Goal: Transaction & Acquisition: Book appointment/travel/reservation

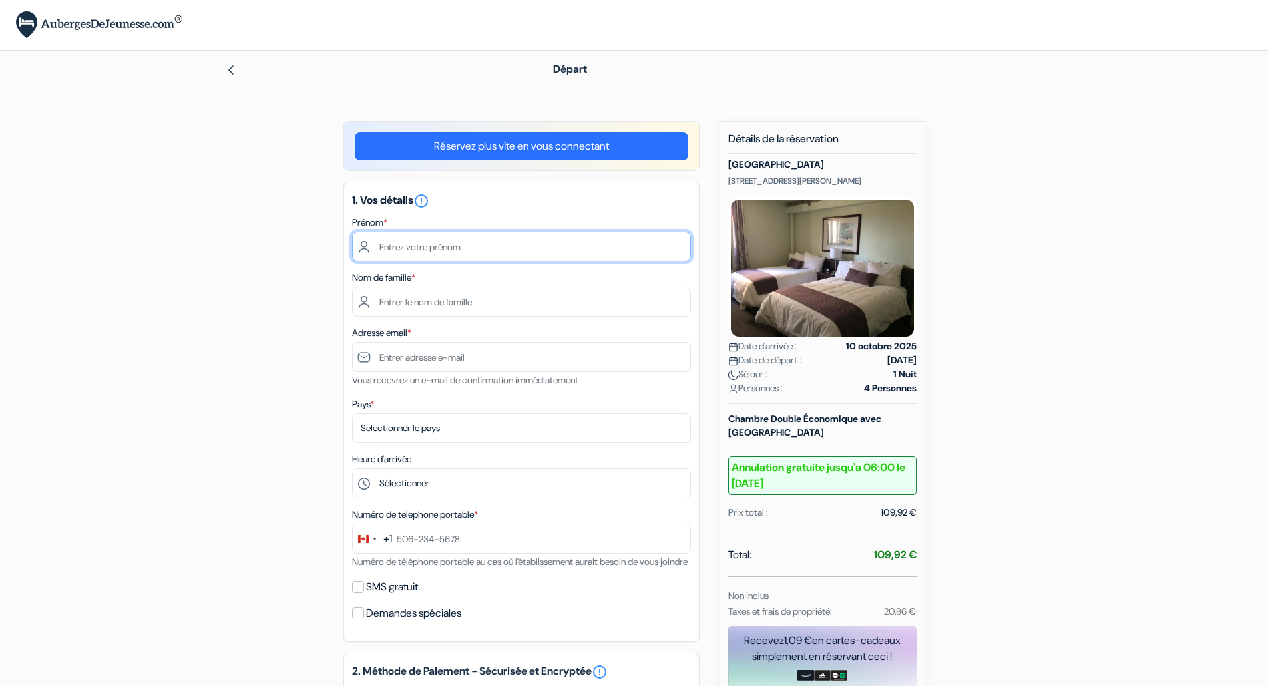
click at [496, 250] on input "text" at bounding box center [521, 247] width 339 height 30
type input "charlotte"
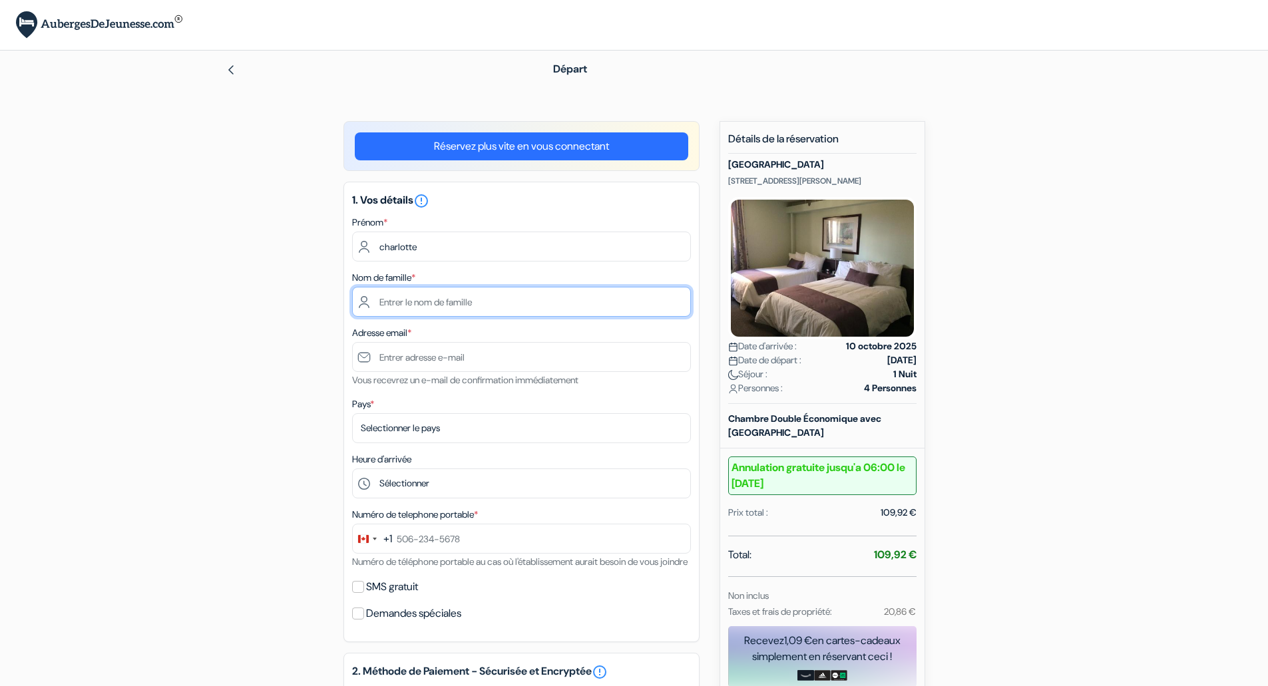
click at [517, 304] on input "text" at bounding box center [521, 302] width 339 height 30
type input "latil"
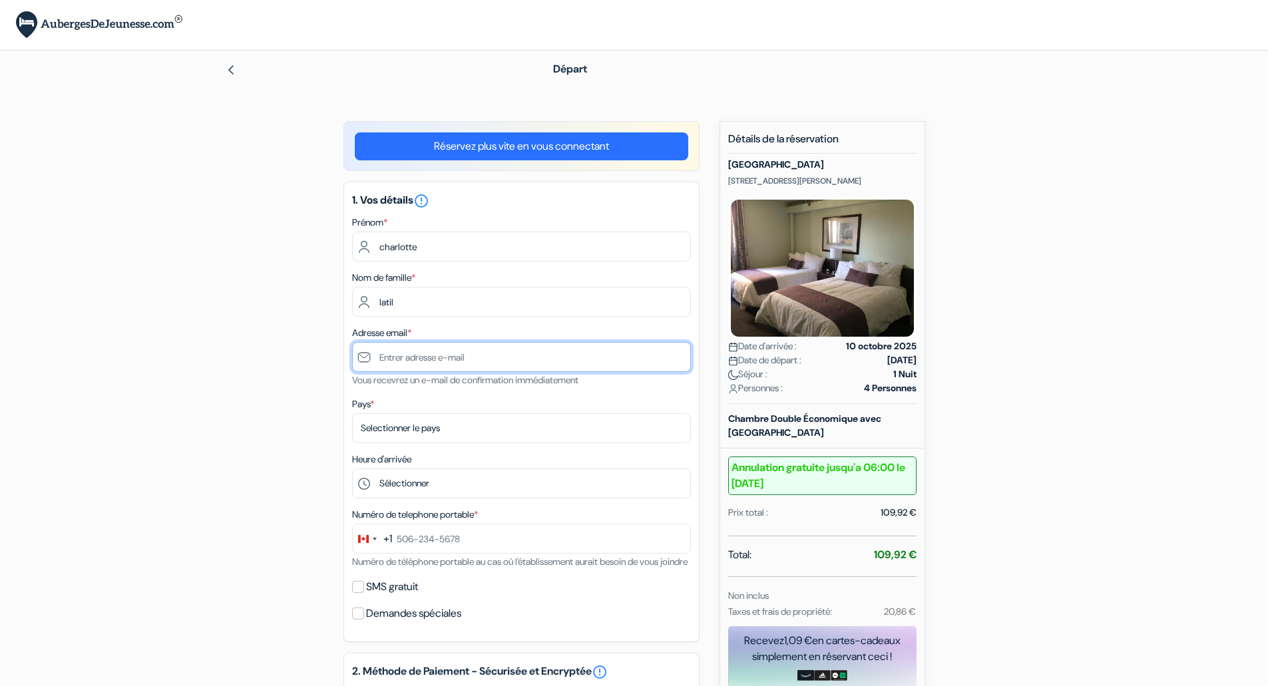
click at [536, 367] on input "text" at bounding box center [521, 357] width 339 height 30
type input "[EMAIL_ADDRESS][DOMAIN_NAME]"
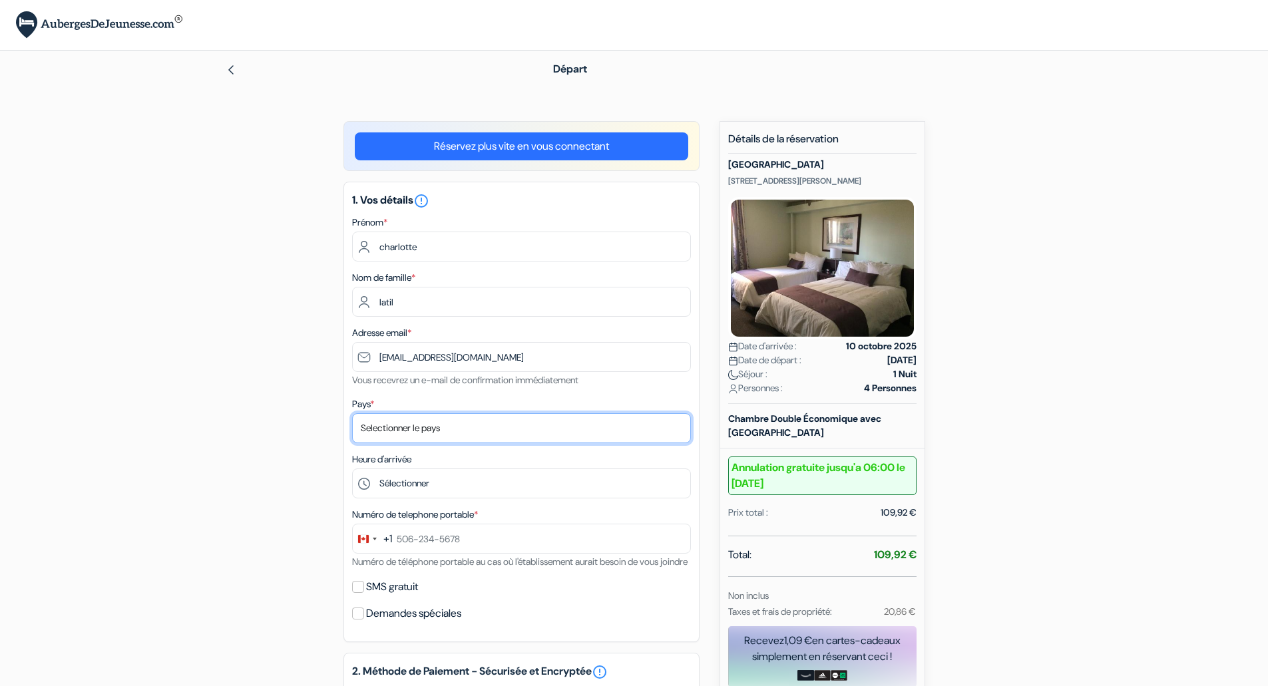
click at [479, 432] on select "Selectionner le pays Abkhazie Afghanistan Afrique du Sud Albanie Algérie Allema…" at bounding box center [521, 428] width 339 height 30
select select "ca"
click at [352, 413] on select "Selectionner le pays Abkhazie Afghanistan Afrique du Sud Albanie Algérie Allema…" at bounding box center [521, 428] width 339 height 30
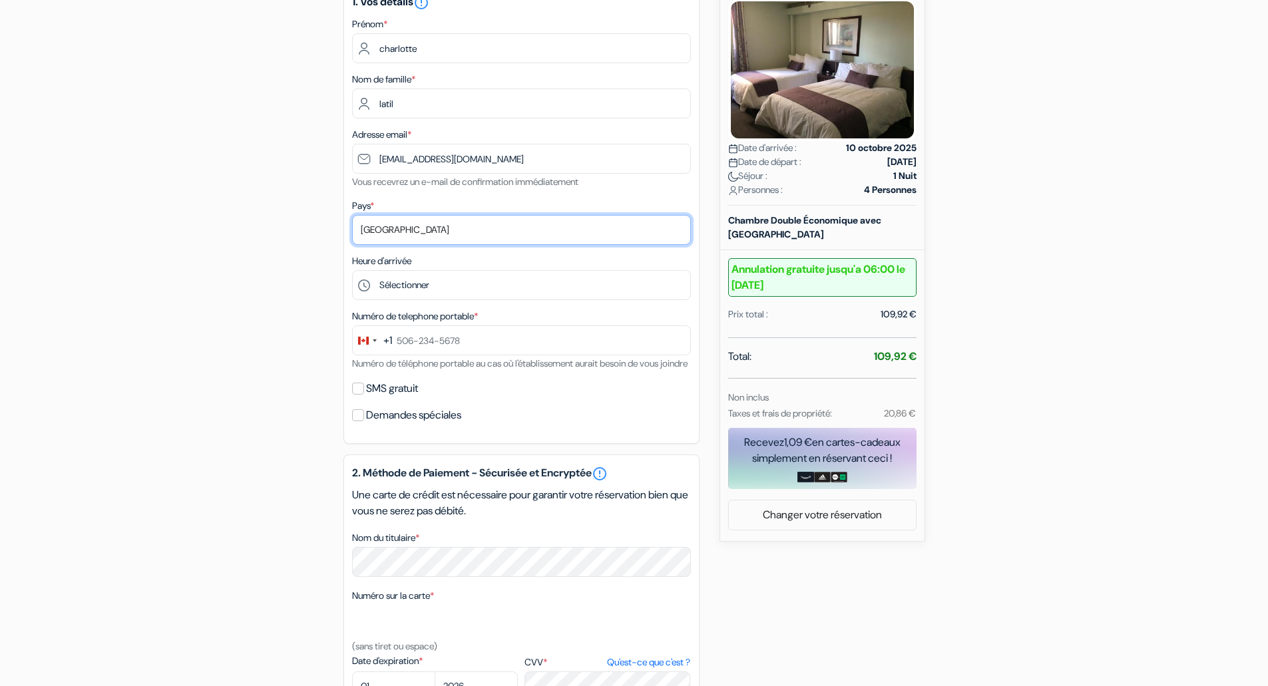
scroll to position [200, 0]
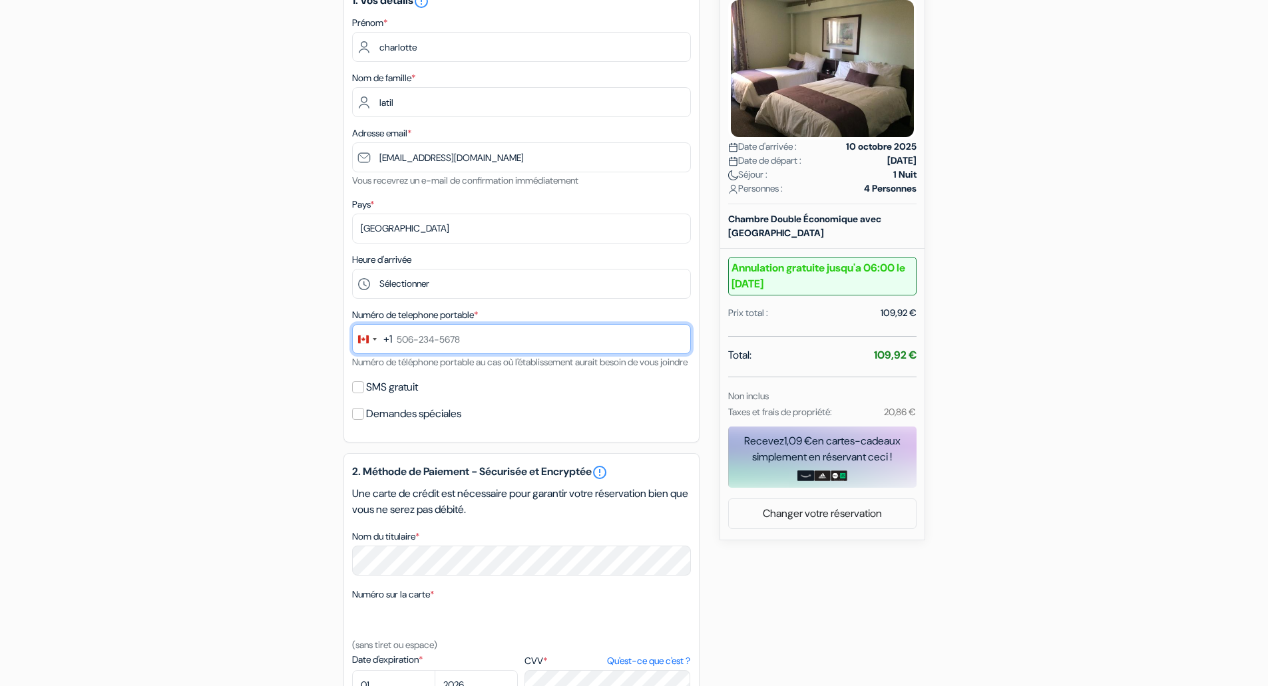
click at [426, 341] on input "text" at bounding box center [521, 339] width 339 height 30
type input "438-409-0918"
click at [361, 393] on input "SMS gratuit" at bounding box center [358, 387] width 12 height 12
checkbox input "true"
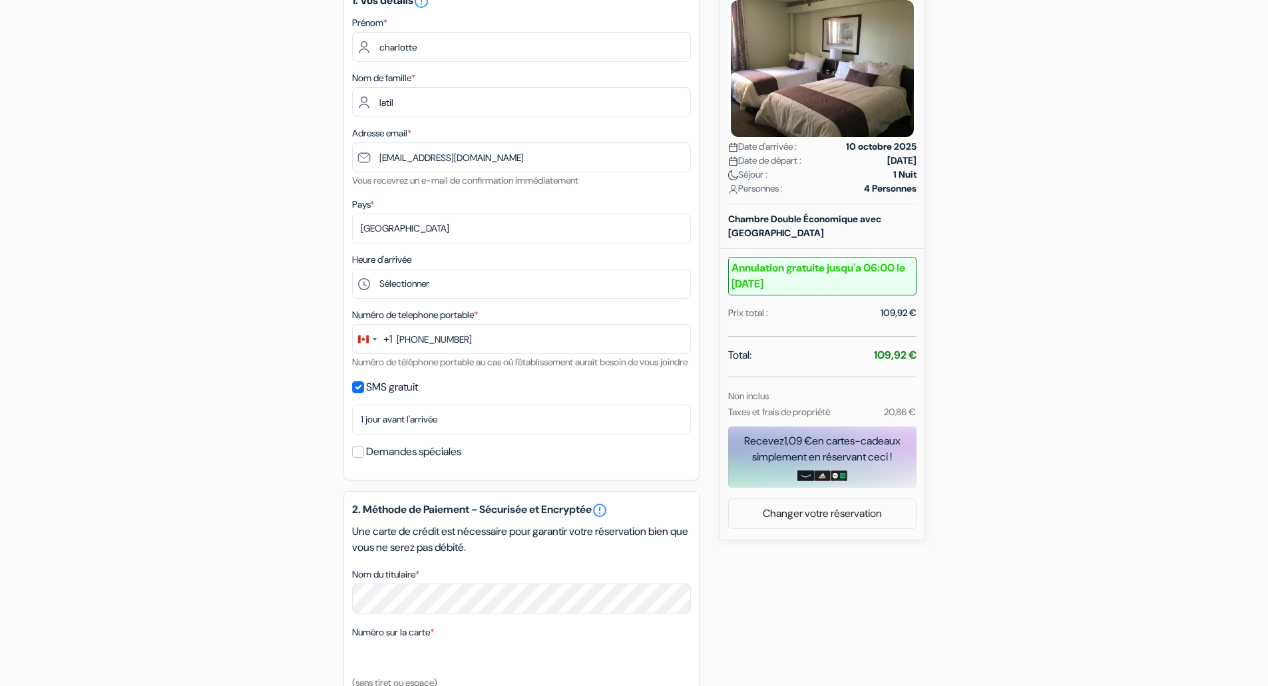
click at [319, 415] on div "add_box Auberge Centre Ville 104 rue Jacques Cartier, Saguenay, Canada Détails …" at bounding box center [634, 454] width 879 height 1066
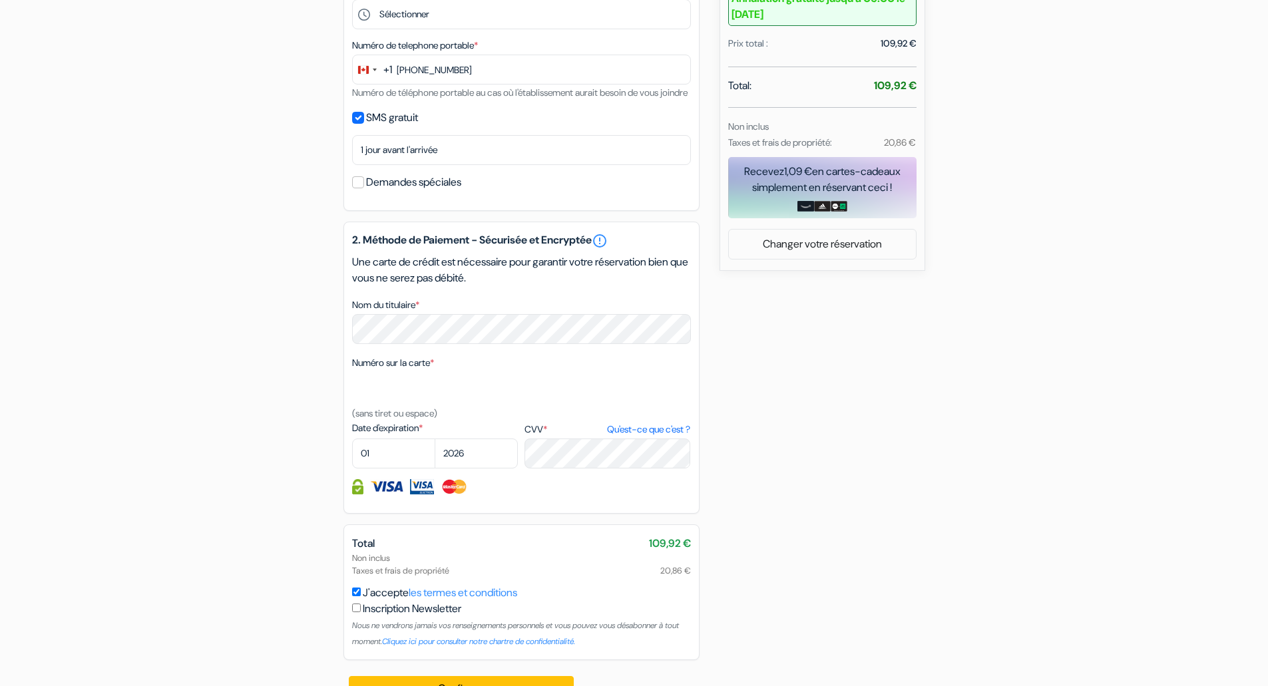
scroll to position [517, 0]
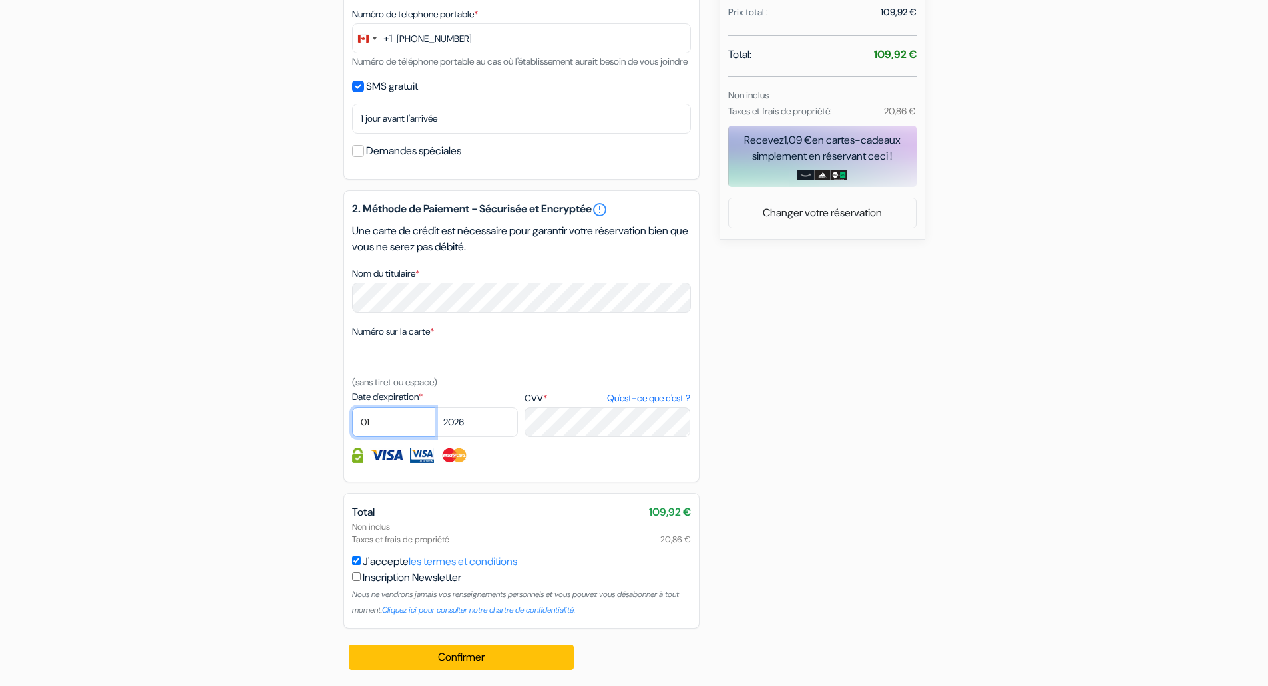
click at [417, 423] on select "01 02 03 04 05 06 07 08 09 10 11 12" at bounding box center [393, 422] width 83 height 30
select select "10"
click at [352, 407] on select "01 02 03 04 05 06 07 08 09 10 11 12" at bounding box center [393, 422] width 83 height 30
click at [493, 421] on select "2025 2026 2027 2028 2029 2030 2031 2032 2033 2034 2035 2036 2037 2038 2039 2040…" at bounding box center [476, 422] width 83 height 30
select select "2028"
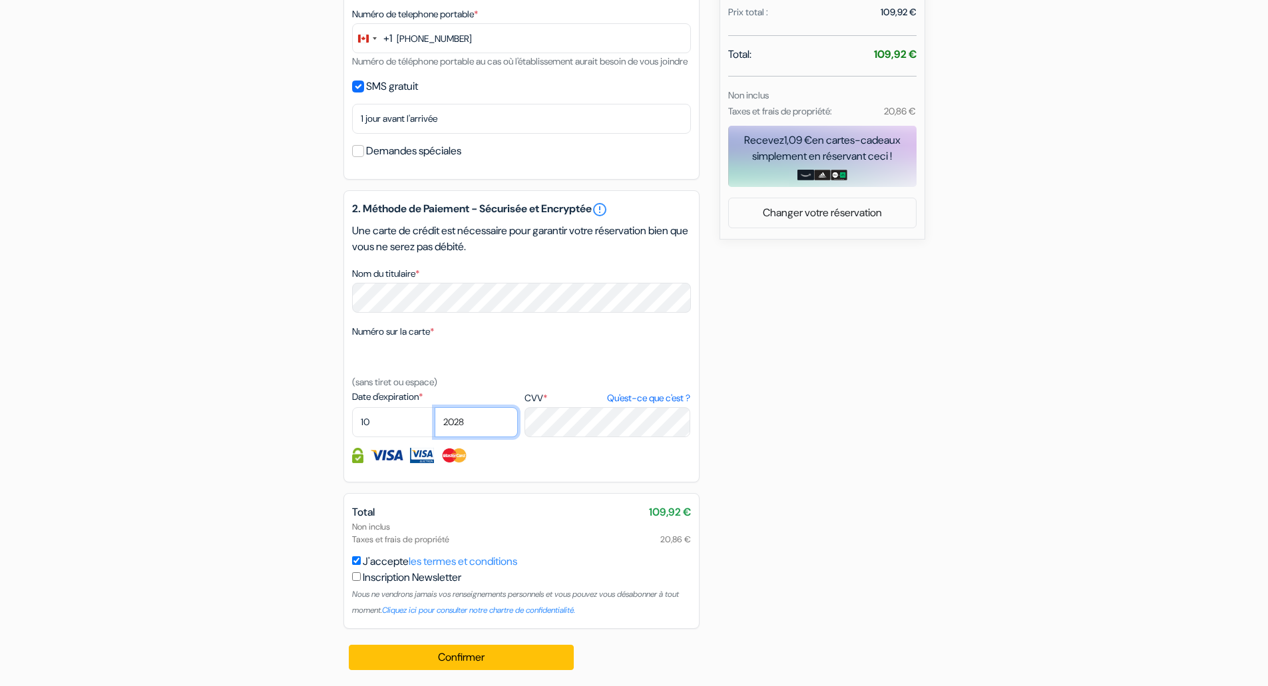
click at [435, 407] on select "2025 2026 2027 2028 2029 2030 2031 2032 2033 2034 2035 2036 2037 2038 2039 2040…" at bounding box center [476, 422] width 83 height 30
click at [214, 446] on div "add_box Auberge Centre Ville 104 rue Jacques Cartier, Saguenay, Canada Détails …" at bounding box center [634, 154] width 879 height 1066
click at [533, 674] on div "Confirmer Loading... Traitement de la demande..." at bounding box center [462, 657] width 238 height 57
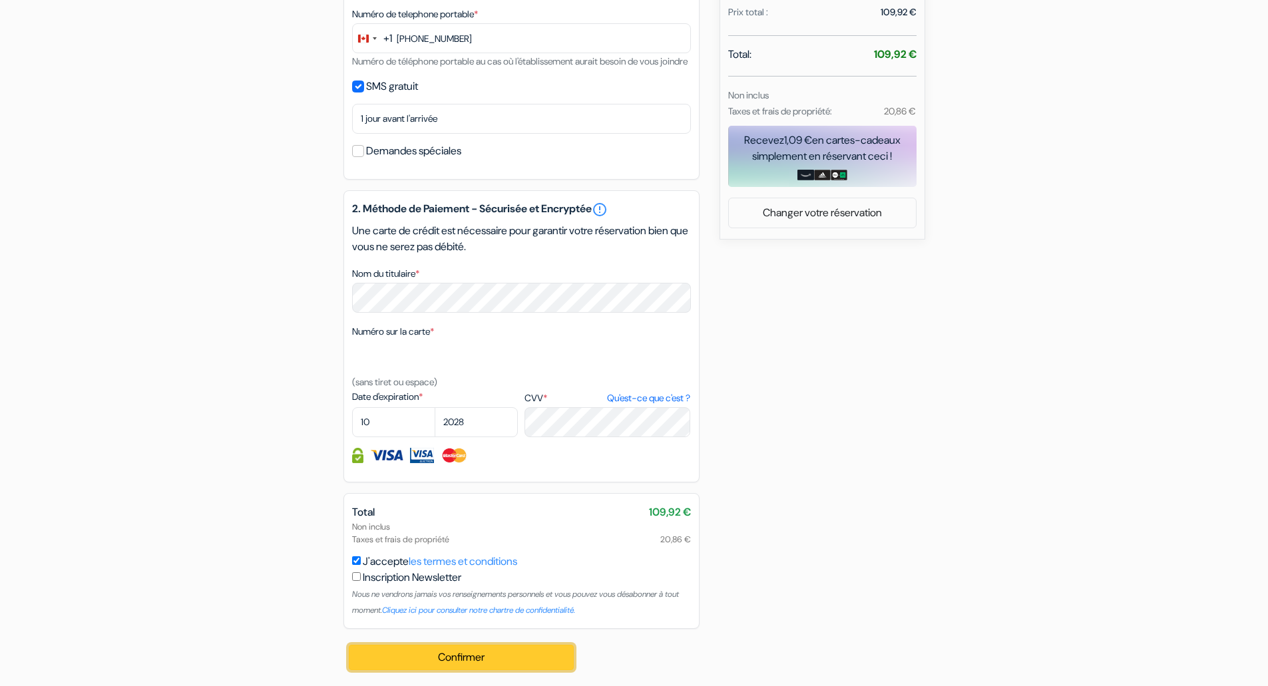
click at [529, 665] on button "Confirmer Loading..." at bounding box center [462, 657] width 226 height 25
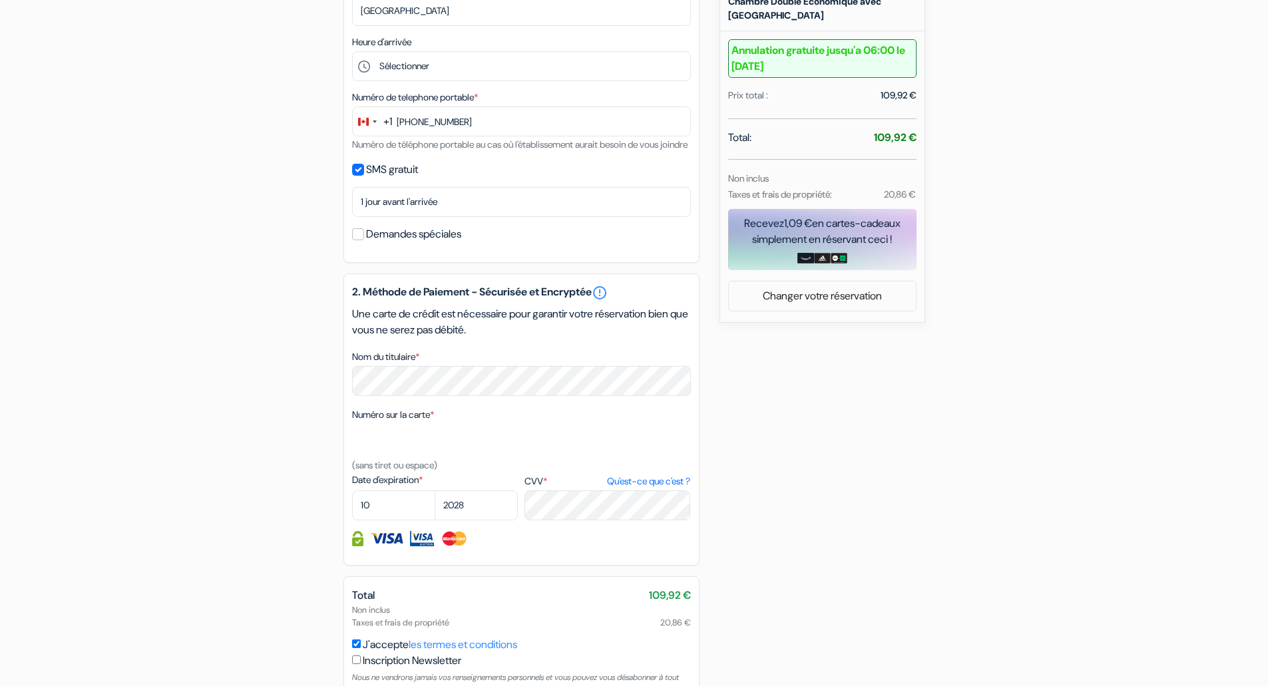
scroll to position [250, 0]
